Goal: Entertainment & Leisure: Consume media (video, audio)

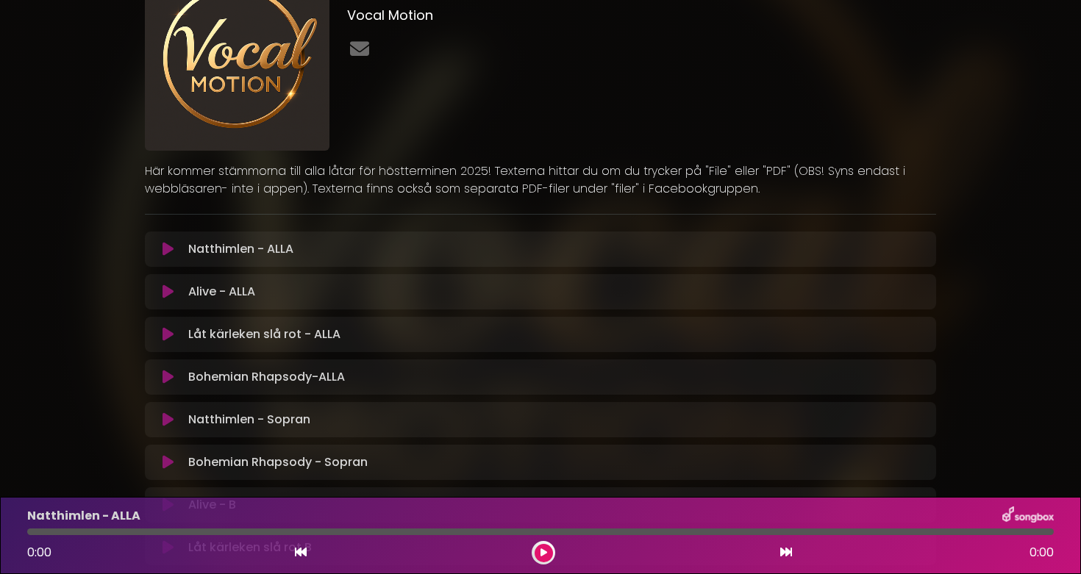
scroll to position [101, 0]
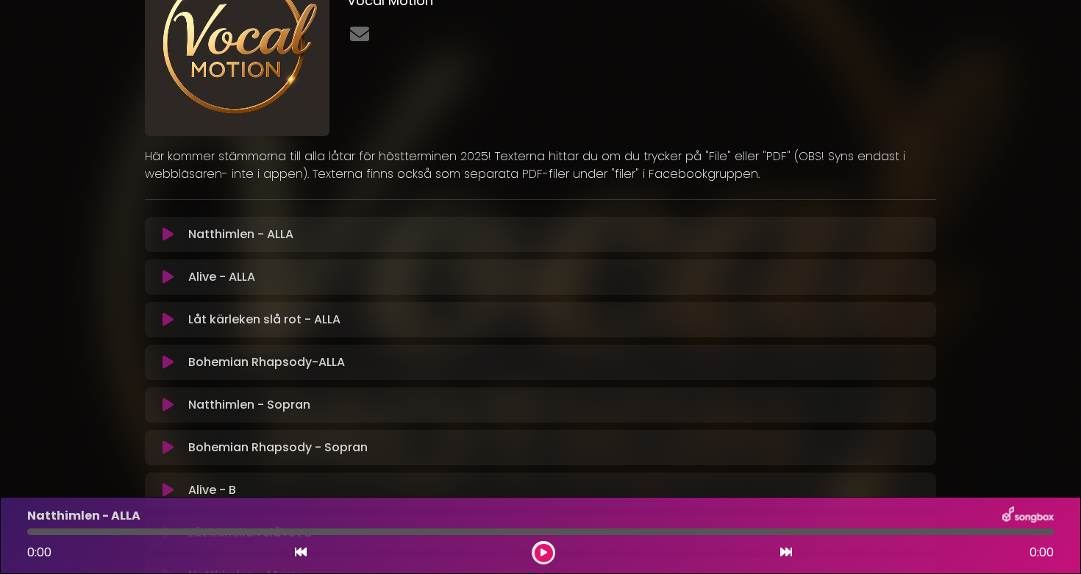
click at [541, 551] on icon at bounding box center [544, 553] width 7 height 9
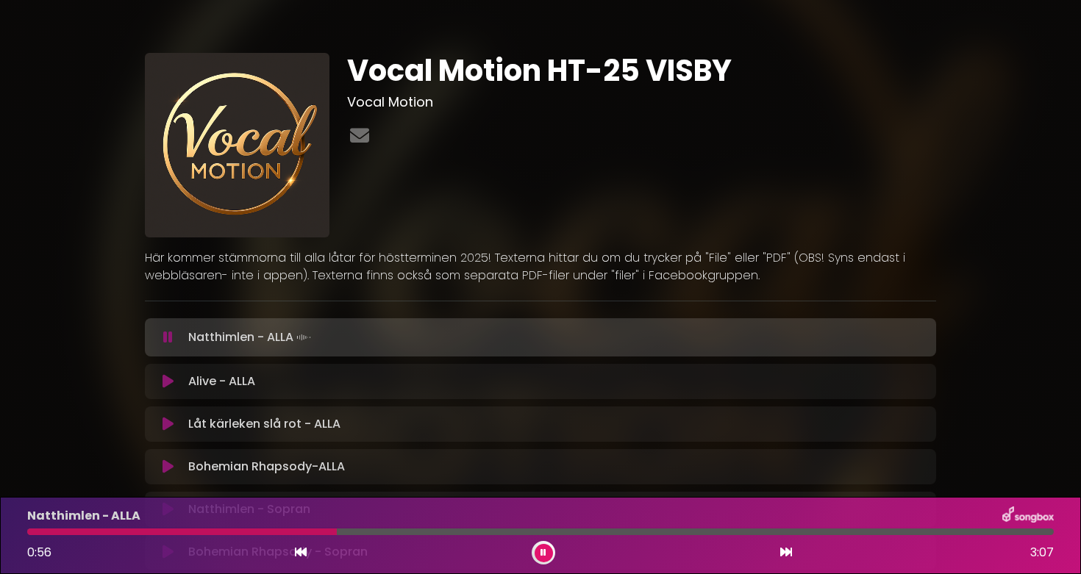
scroll to position [0, 0]
click at [543, 550] on icon at bounding box center [544, 553] width 6 height 9
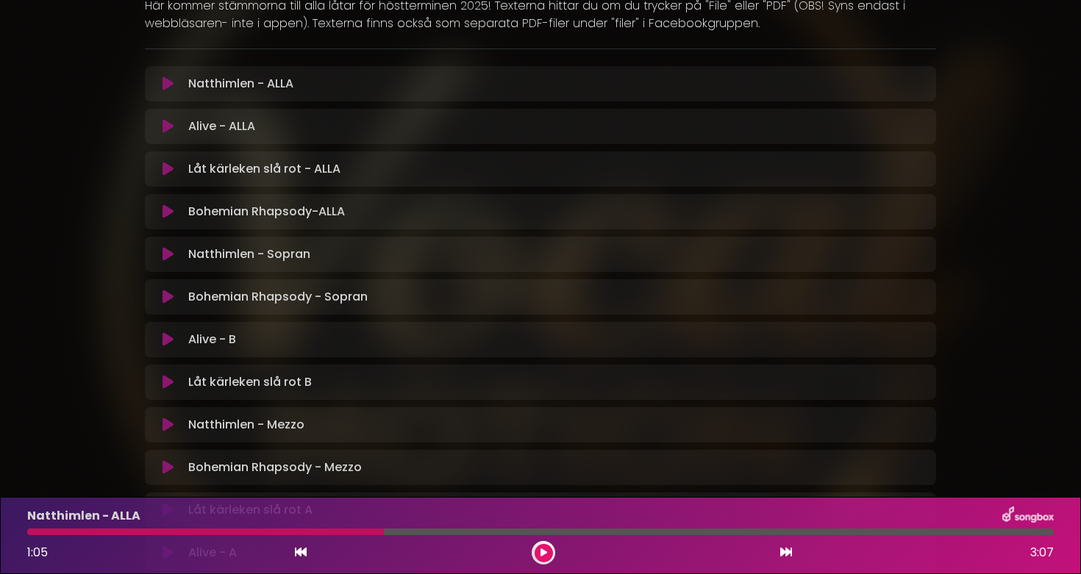
scroll to position [266, 0]
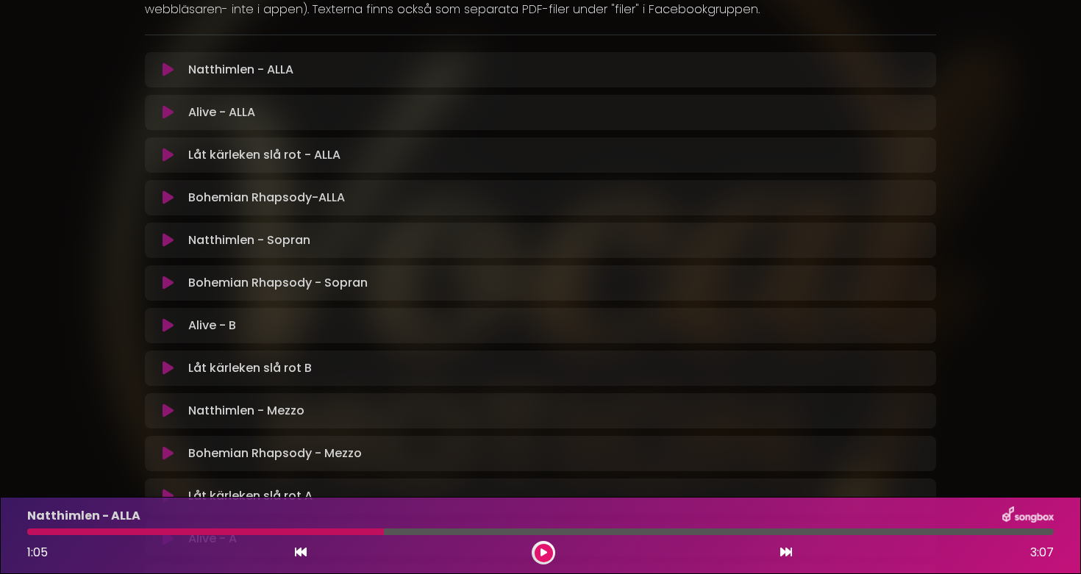
click at [165, 404] on icon at bounding box center [168, 411] width 11 height 15
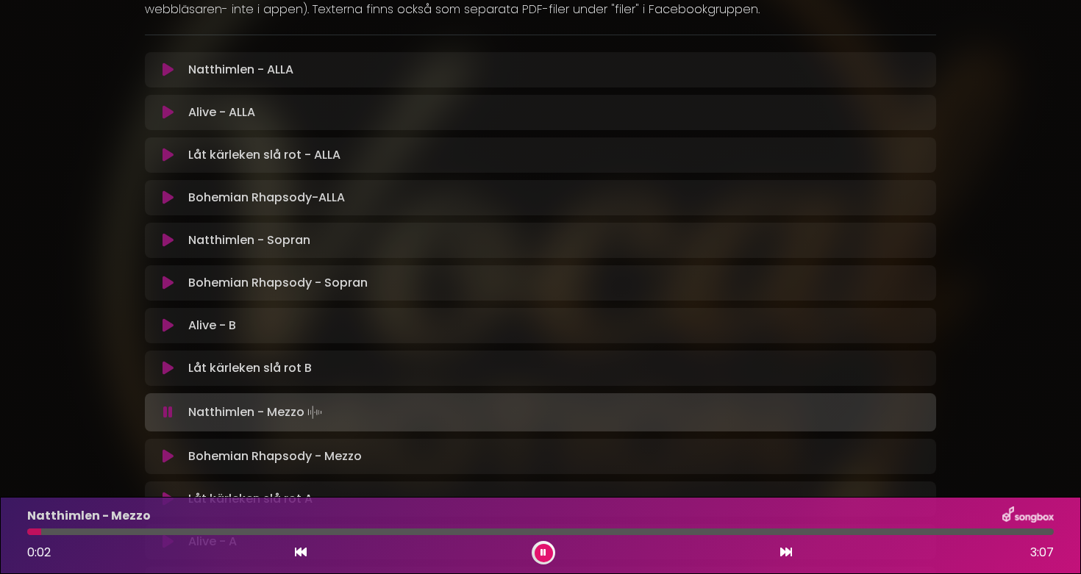
click at [119, 528] on div "Natthimlen - Mezzo 0:02 3:07" at bounding box center [540, 536] width 1044 height 58
click at [110, 535] on div at bounding box center [540, 532] width 1027 height 7
click at [543, 549] on icon at bounding box center [544, 553] width 6 height 9
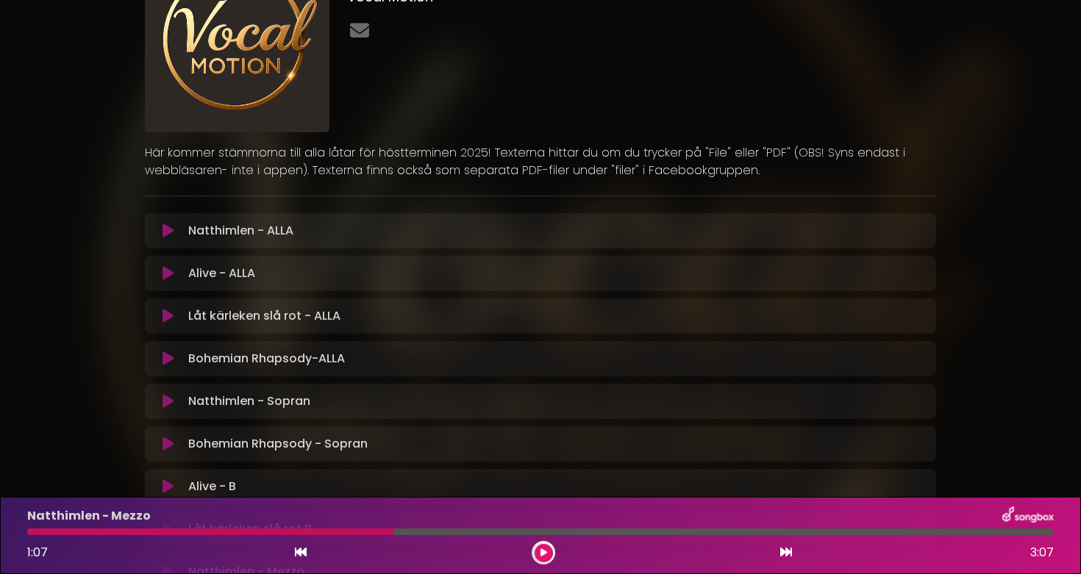
scroll to position [136, 0]
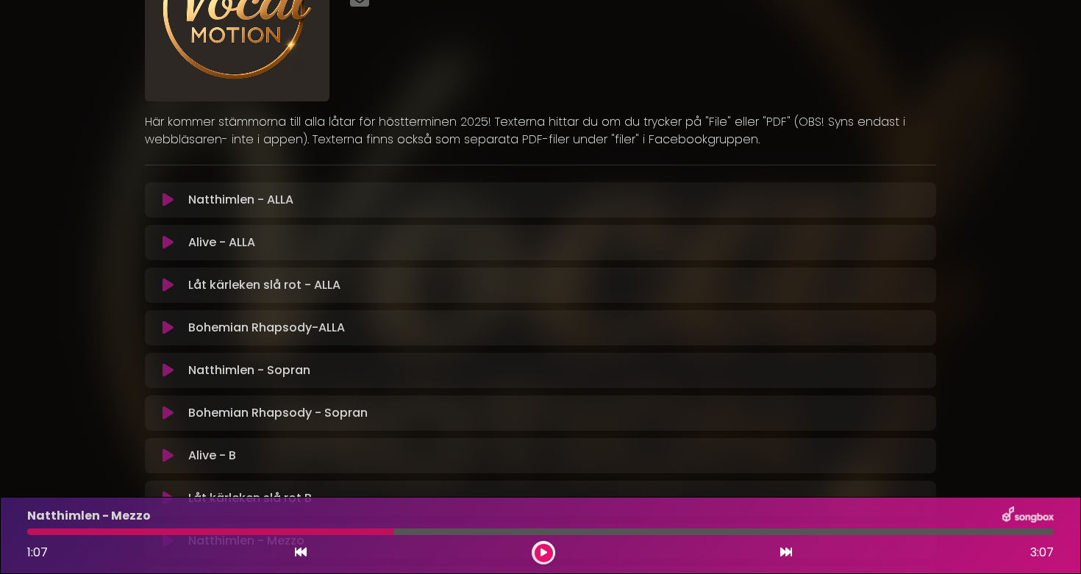
click at [168, 240] on icon at bounding box center [168, 242] width 11 height 15
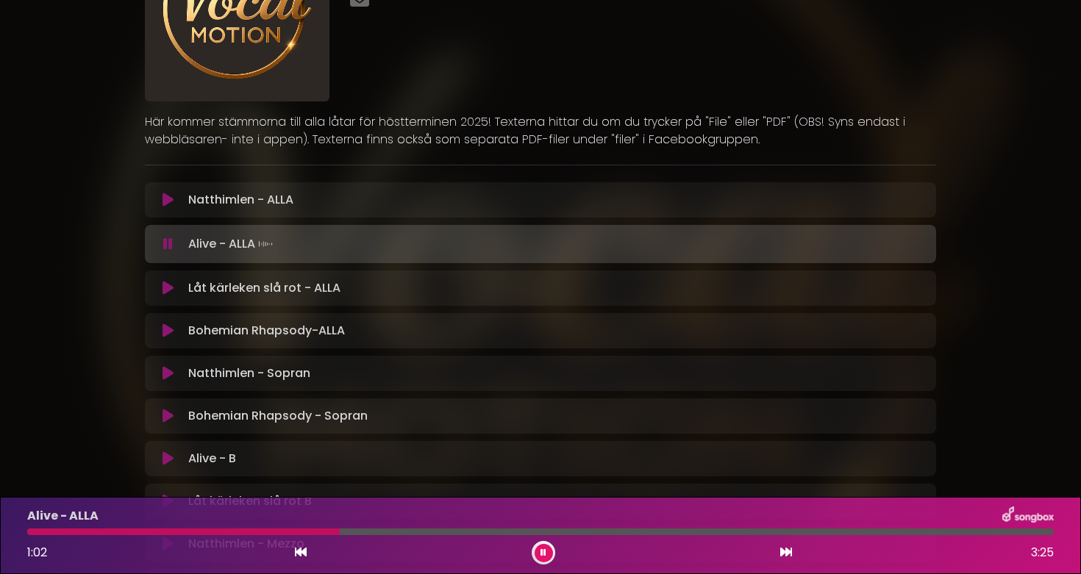
click at [169, 242] on icon at bounding box center [168, 244] width 10 height 15
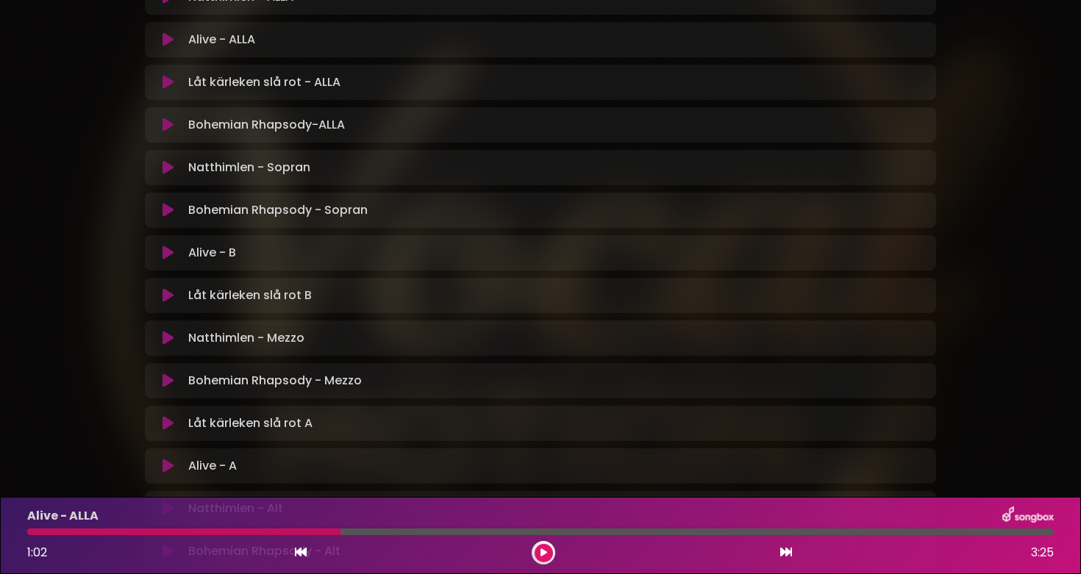
scroll to position [340, 0]
click at [164, 462] on icon at bounding box center [168, 464] width 11 height 15
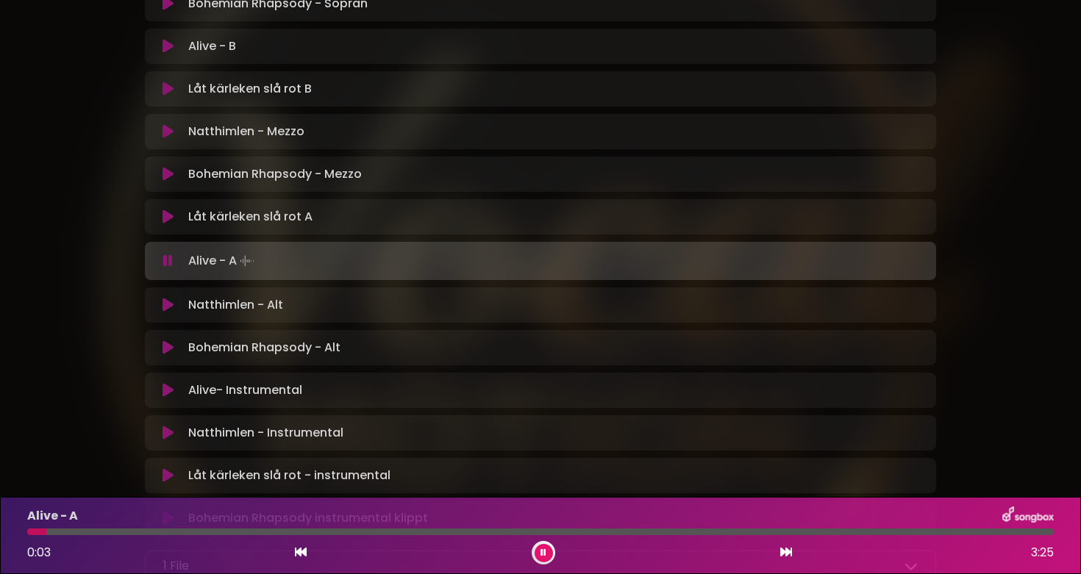
scroll to position [552, 0]
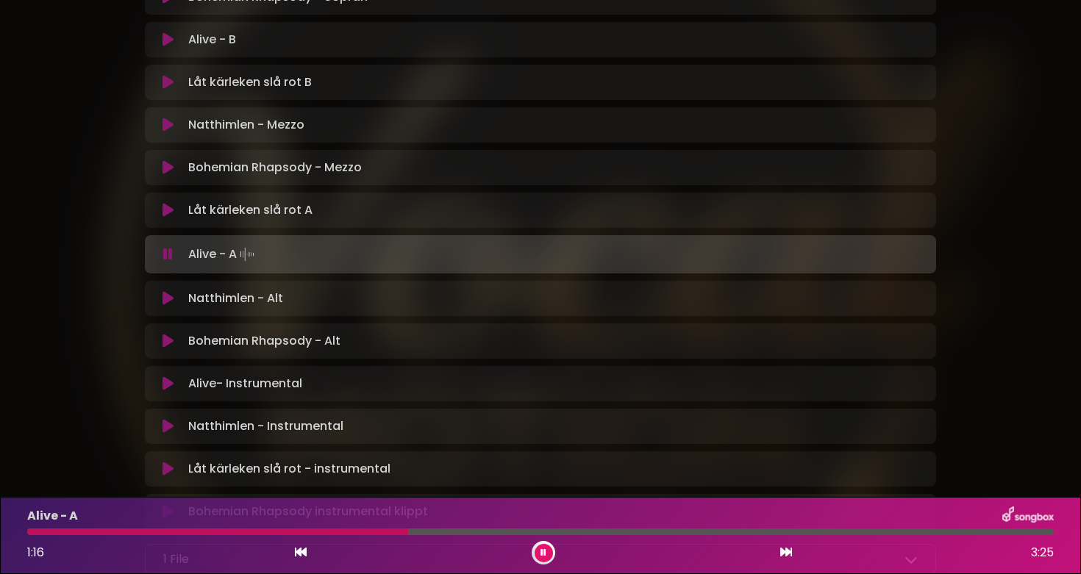
click at [544, 551] on icon at bounding box center [544, 553] width 6 height 9
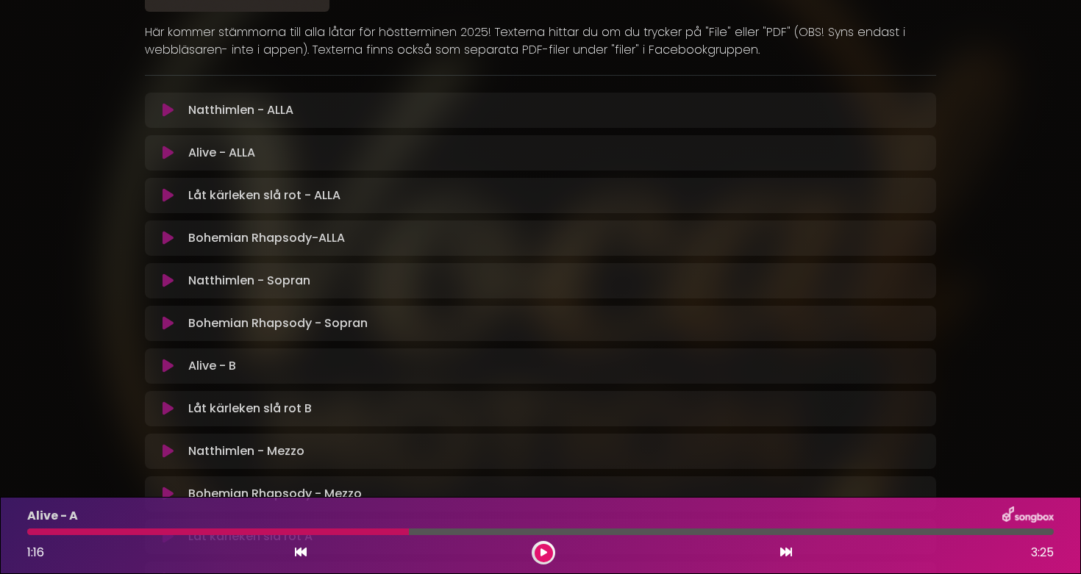
scroll to position [224, 0]
click at [165, 196] on icon at bounding box center [168, 197] width 11 height 15
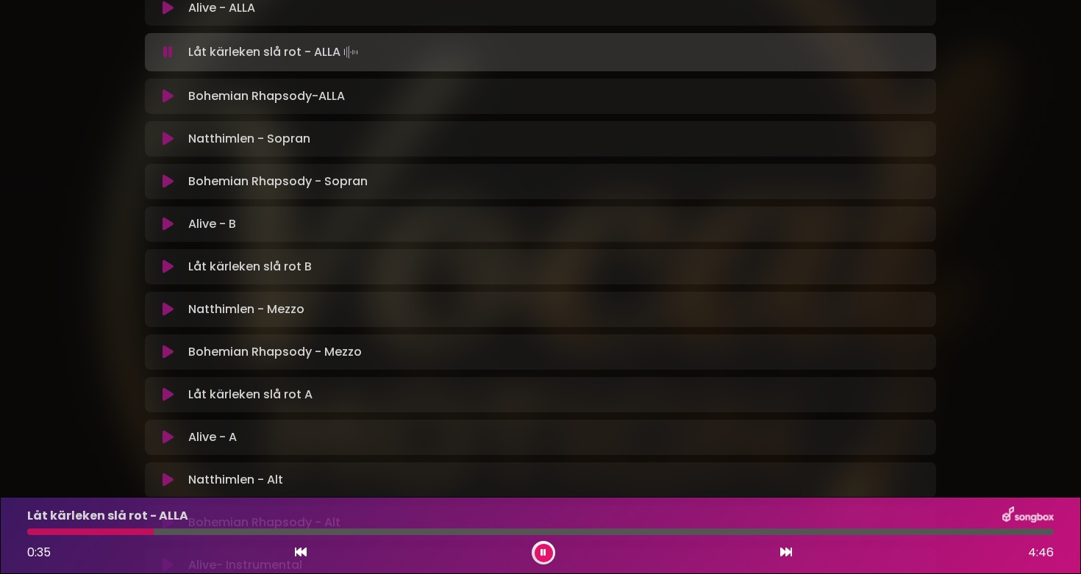
scroll to position [382, 0]
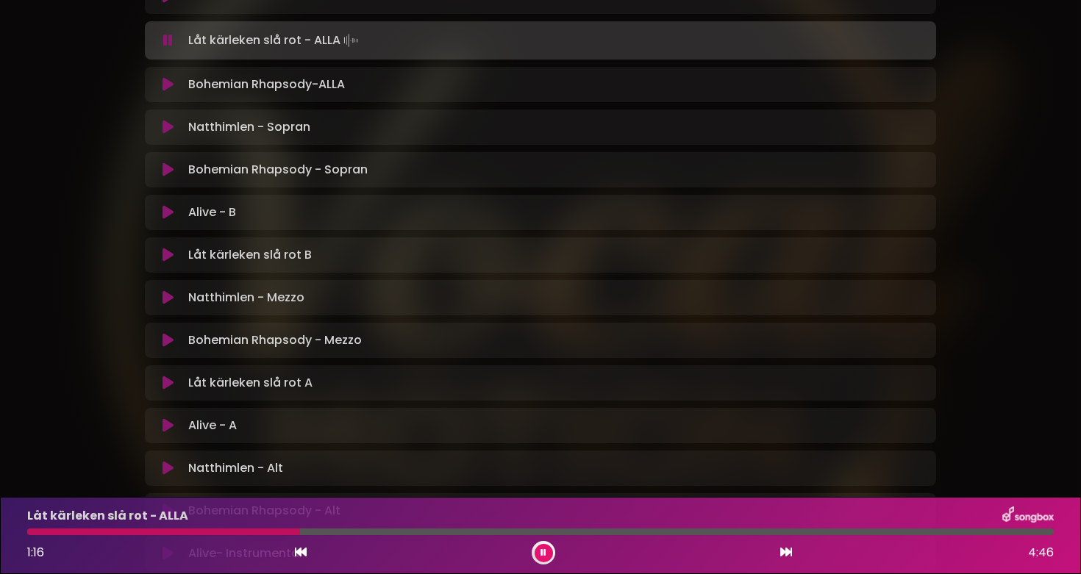
click at [545, 549] on icon at bounding box center [544, 553] width 6 height 9
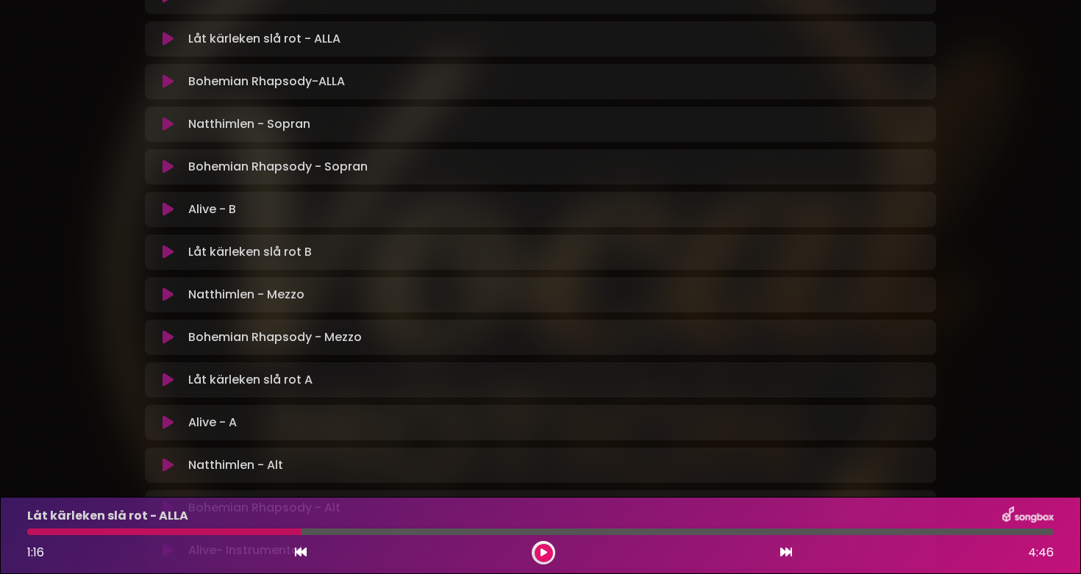
click at [165, 377] on icon at bounding box center [168, 380] width 11 height 15
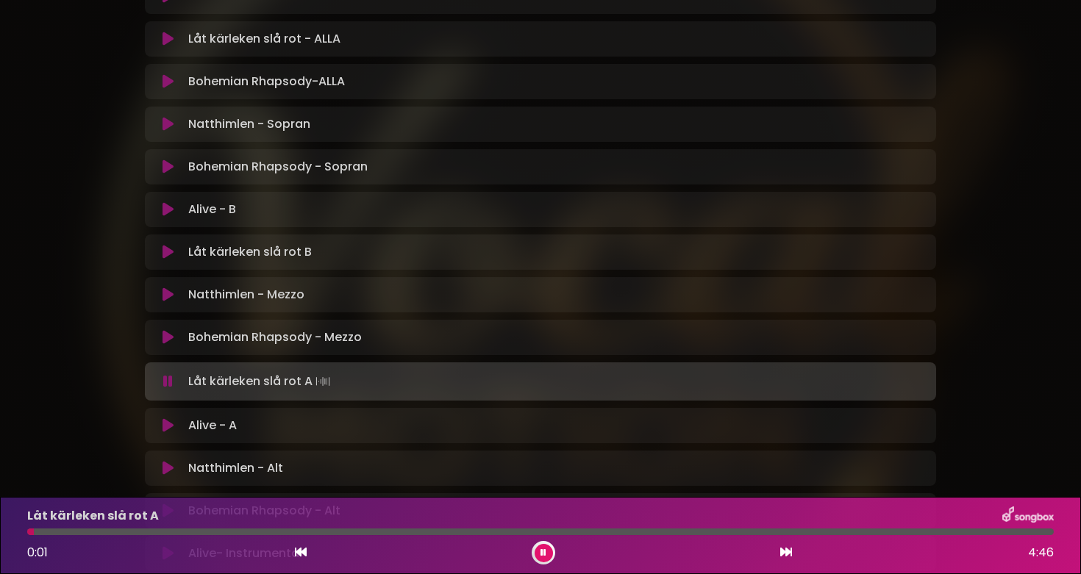
click at [79, 532] on div at bounding box center [540, 532] width 1027 height 7
click at [171, 531] on div at bounding box center [540, 532] width 1027 height 7
click at [545, 552] on icon at bounding box center [544, 553] width 6 height 9
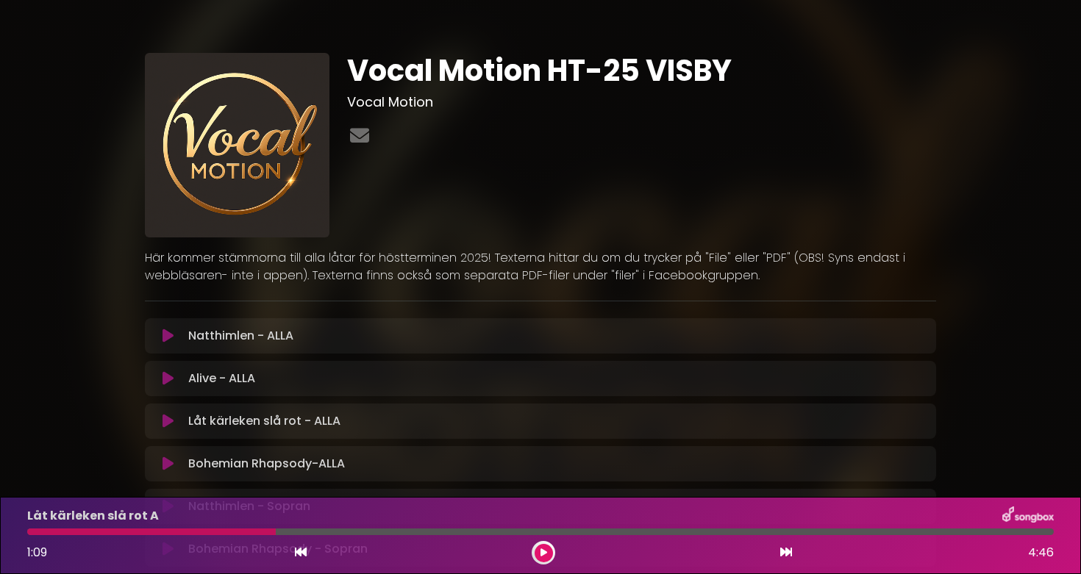
scroll to position [0, 0]
